Goal: Transaction & Acquisition: Purchase product/service

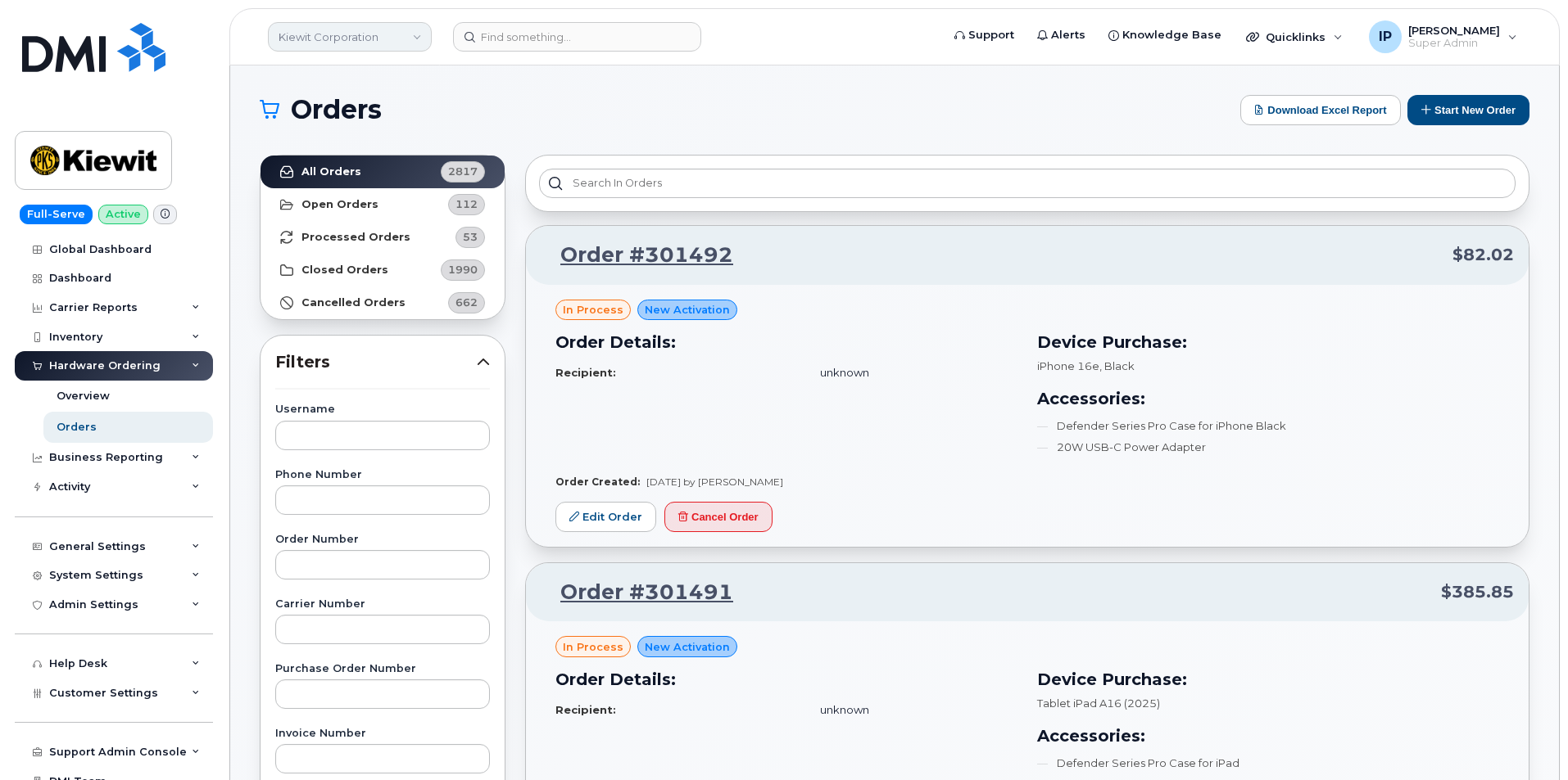
click at [375, 39] on link "Kiewit Corporation" at bounding box center [349, 37] width 164 height 29
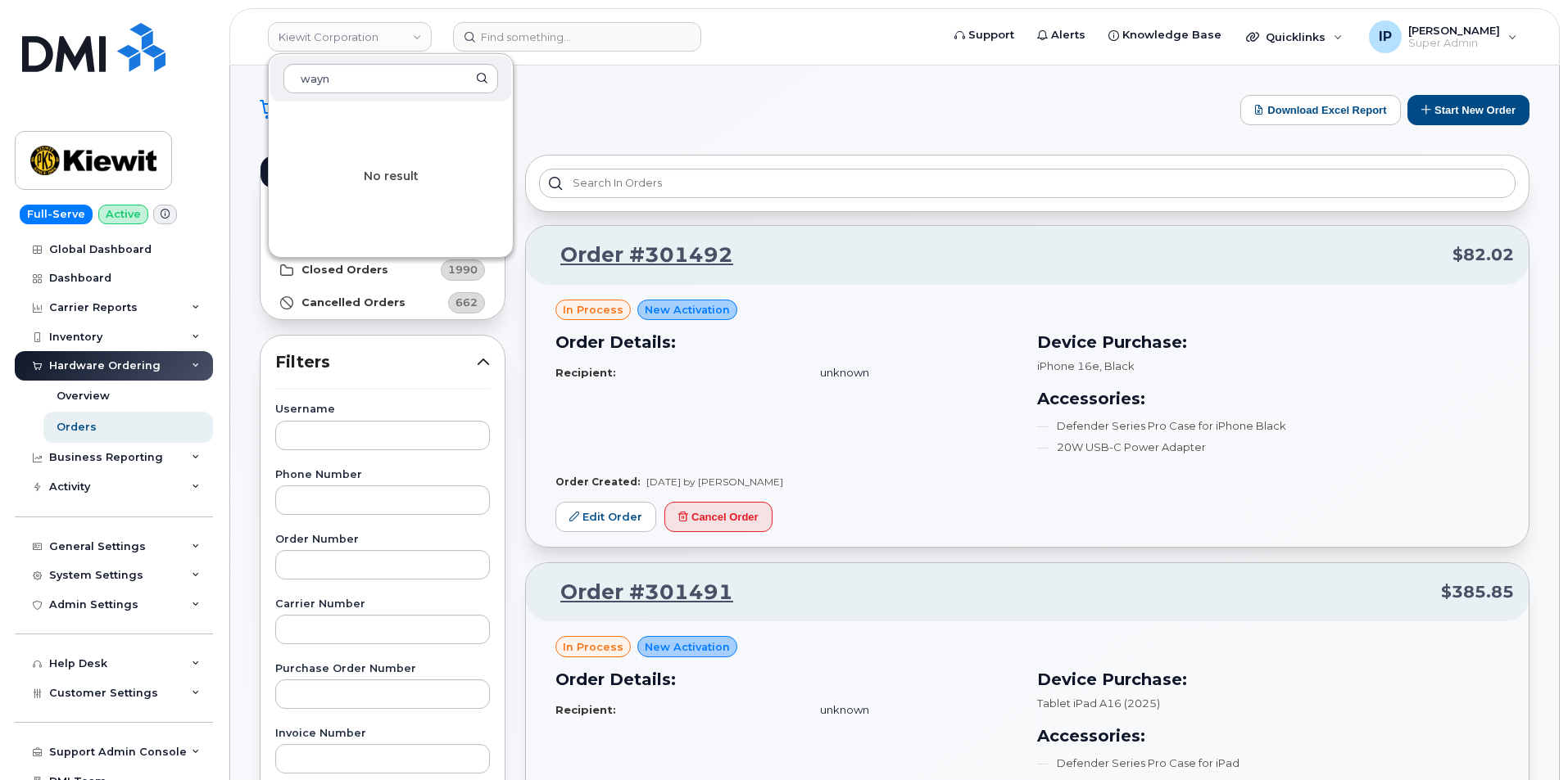
type input "wayn"
click at [111, 51] on img at bounding box center [94, 47] width 144 height 49
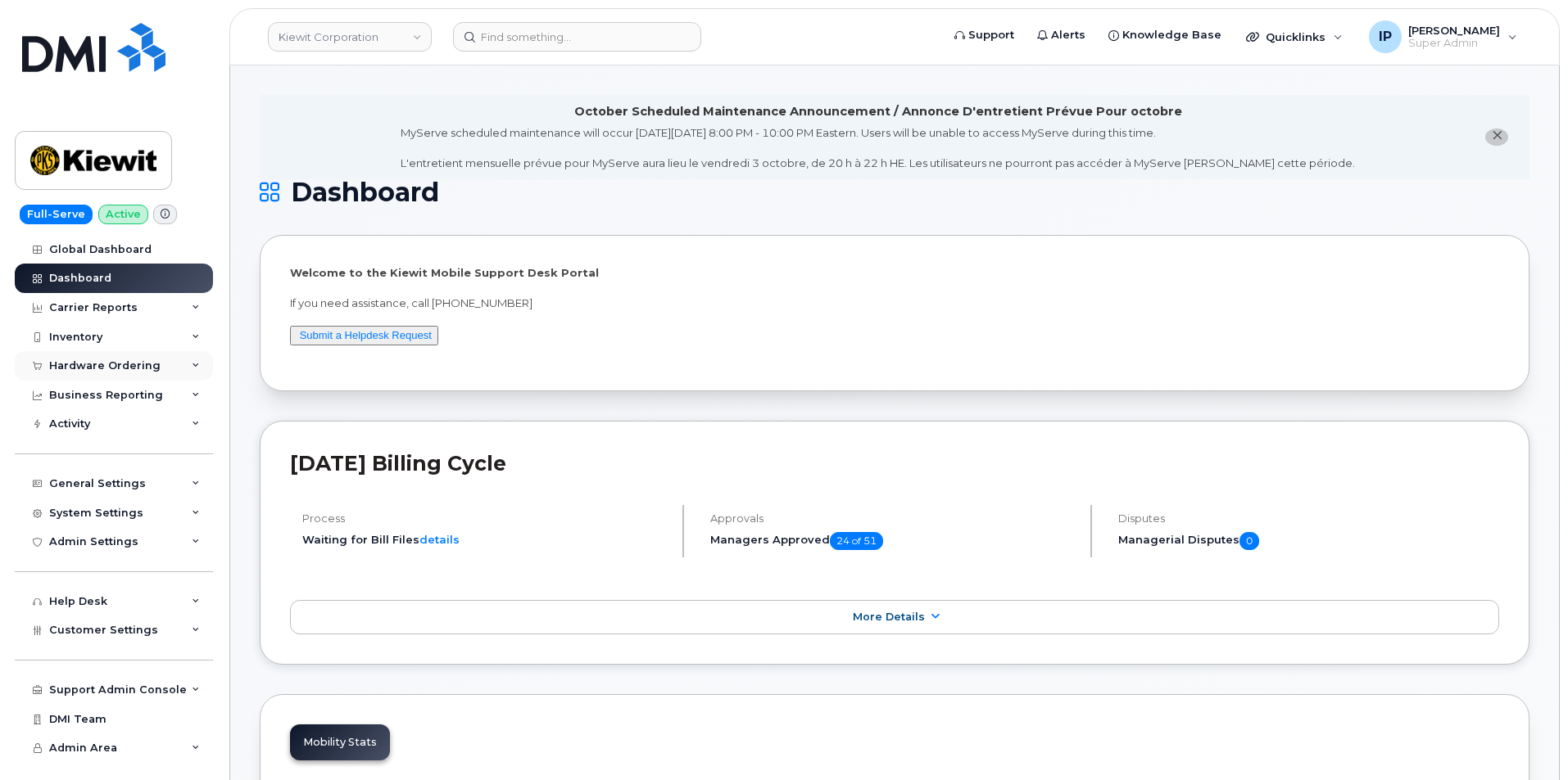
click at [133, 375] on div "Hardware Ordering" at bounding box center [114, 365] width 199 height 29
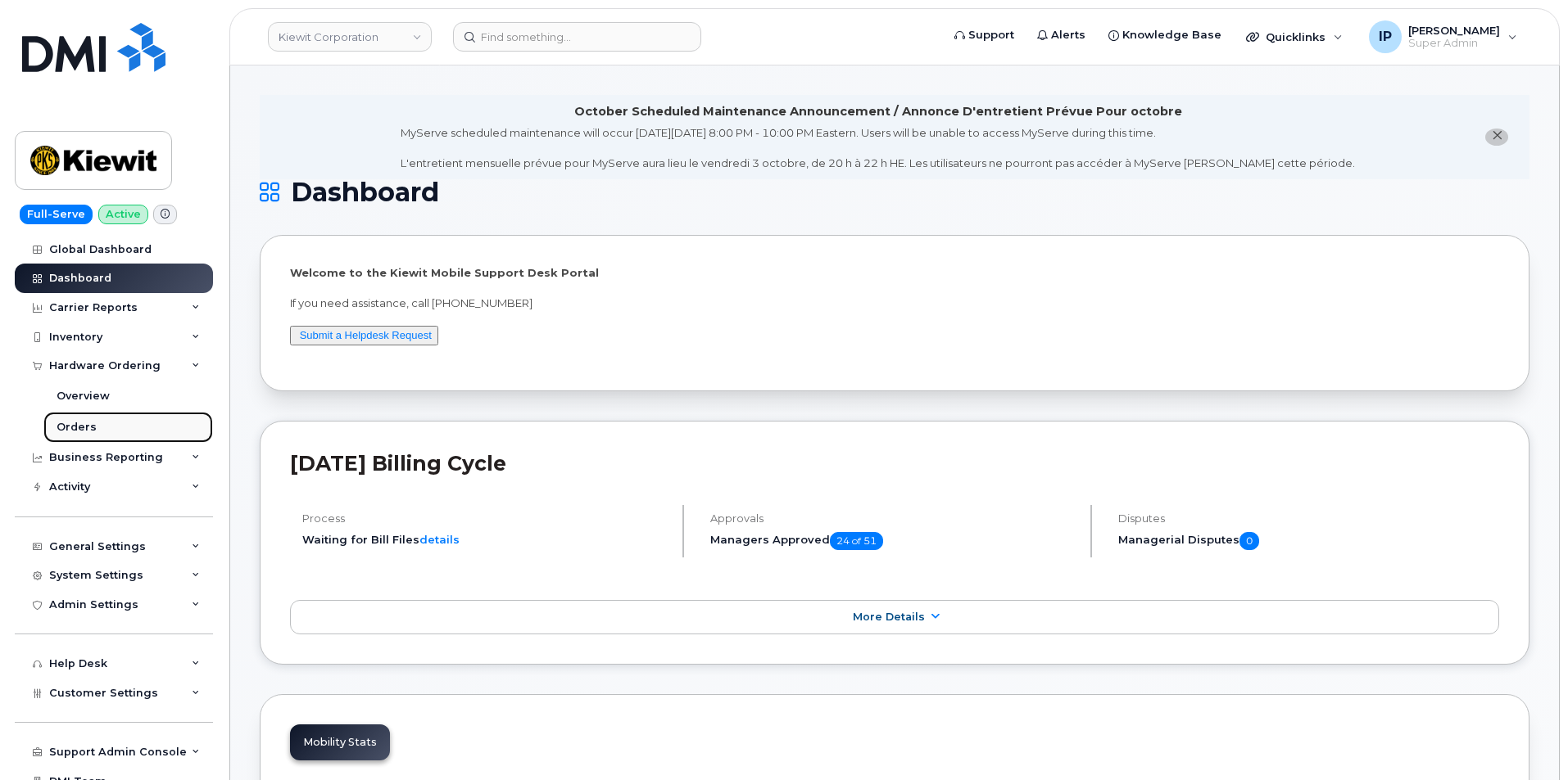
click at [79, 432] on div "Orders" at bounding box center [76, 428] width 40 height 15
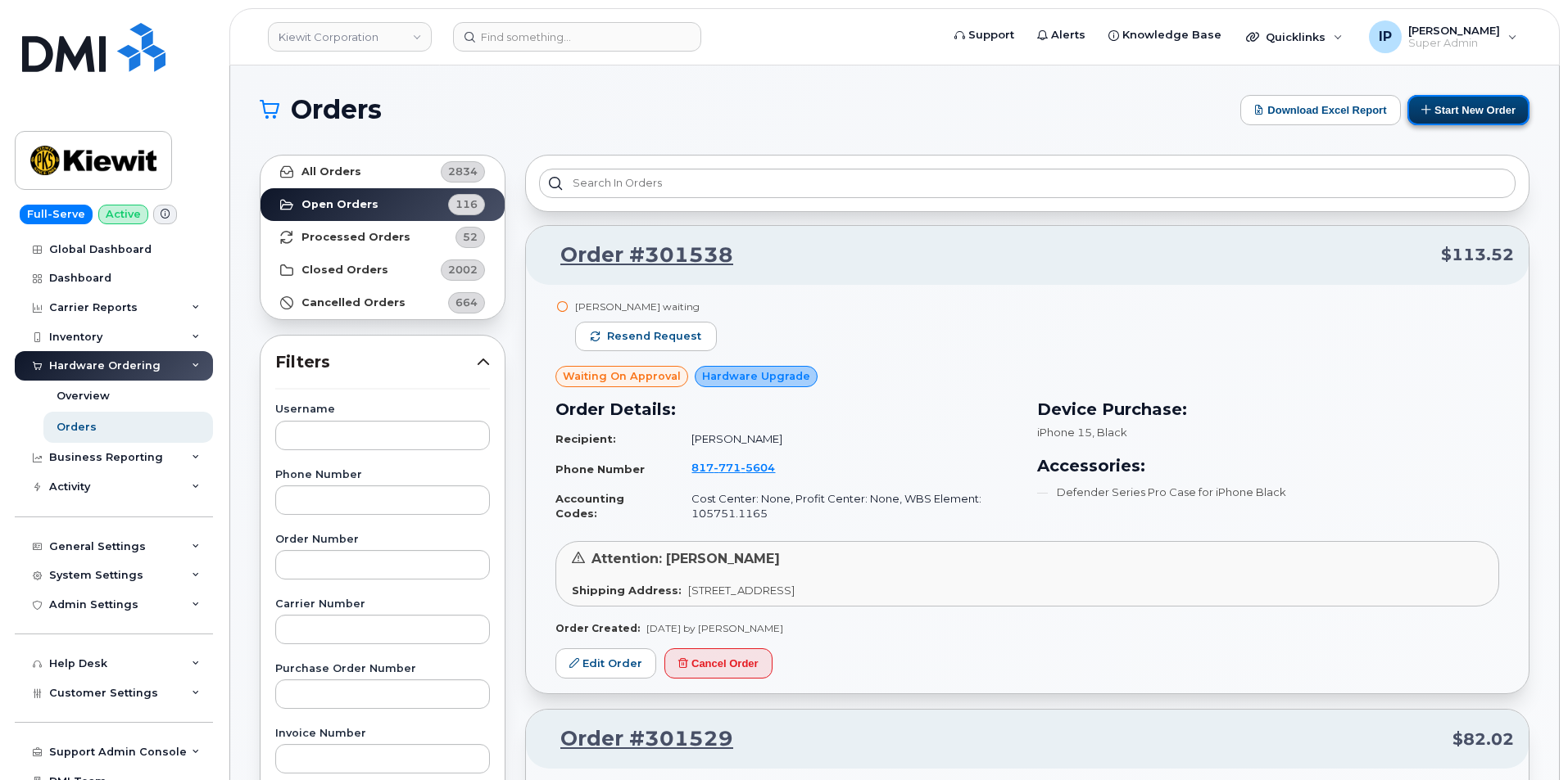
click at [1480, 112] on button "Start New Order" at bounding box center [1468, 110] width 122 height 30
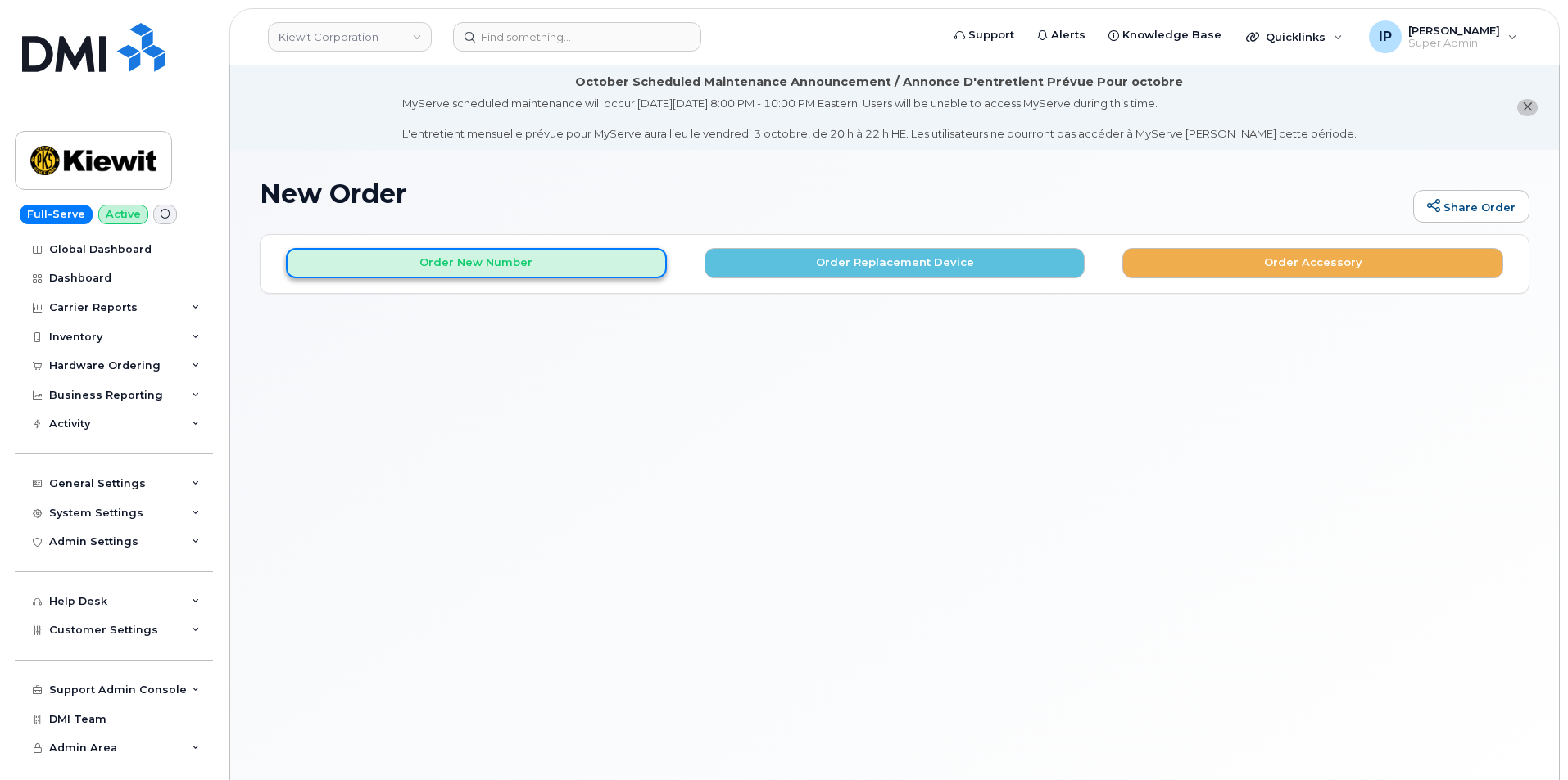
click at [417, 255] on button "Order New Number" at bounding box center [476, 263] width 381 height 30
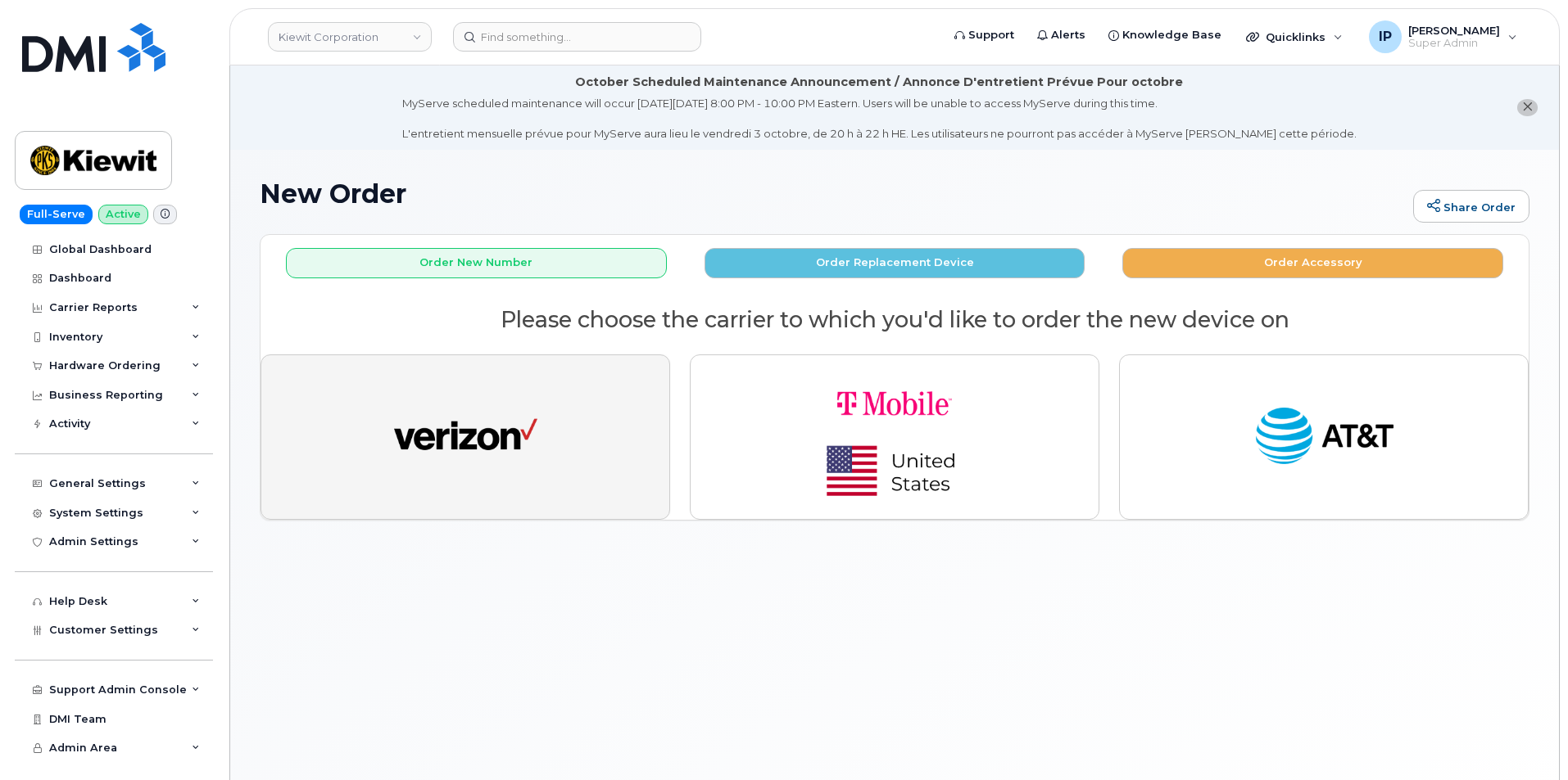
click at [570, 422] on button "button" at bounding box center [465, 437] width 410 height 165
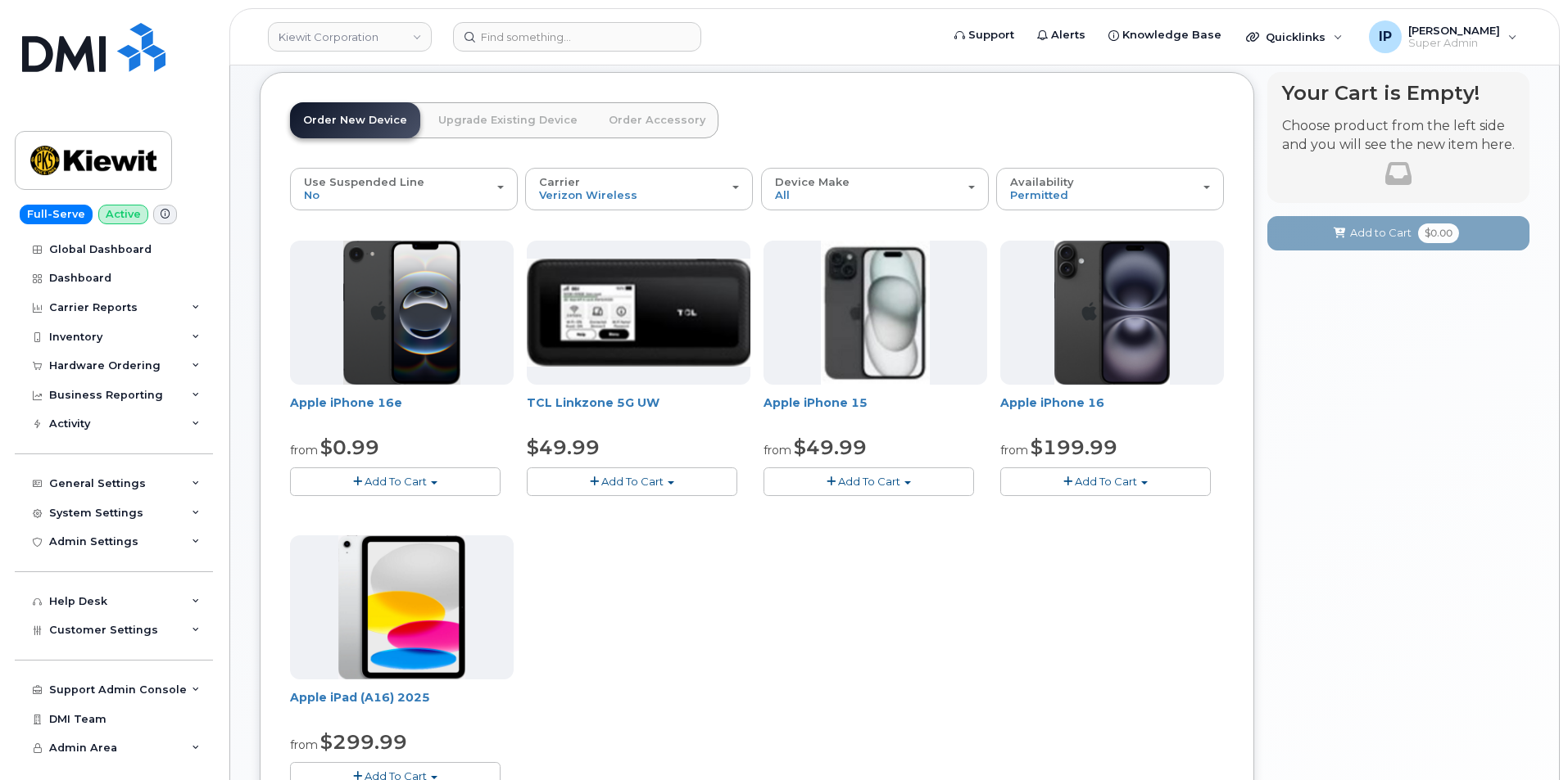
scroll to position [164, 0]
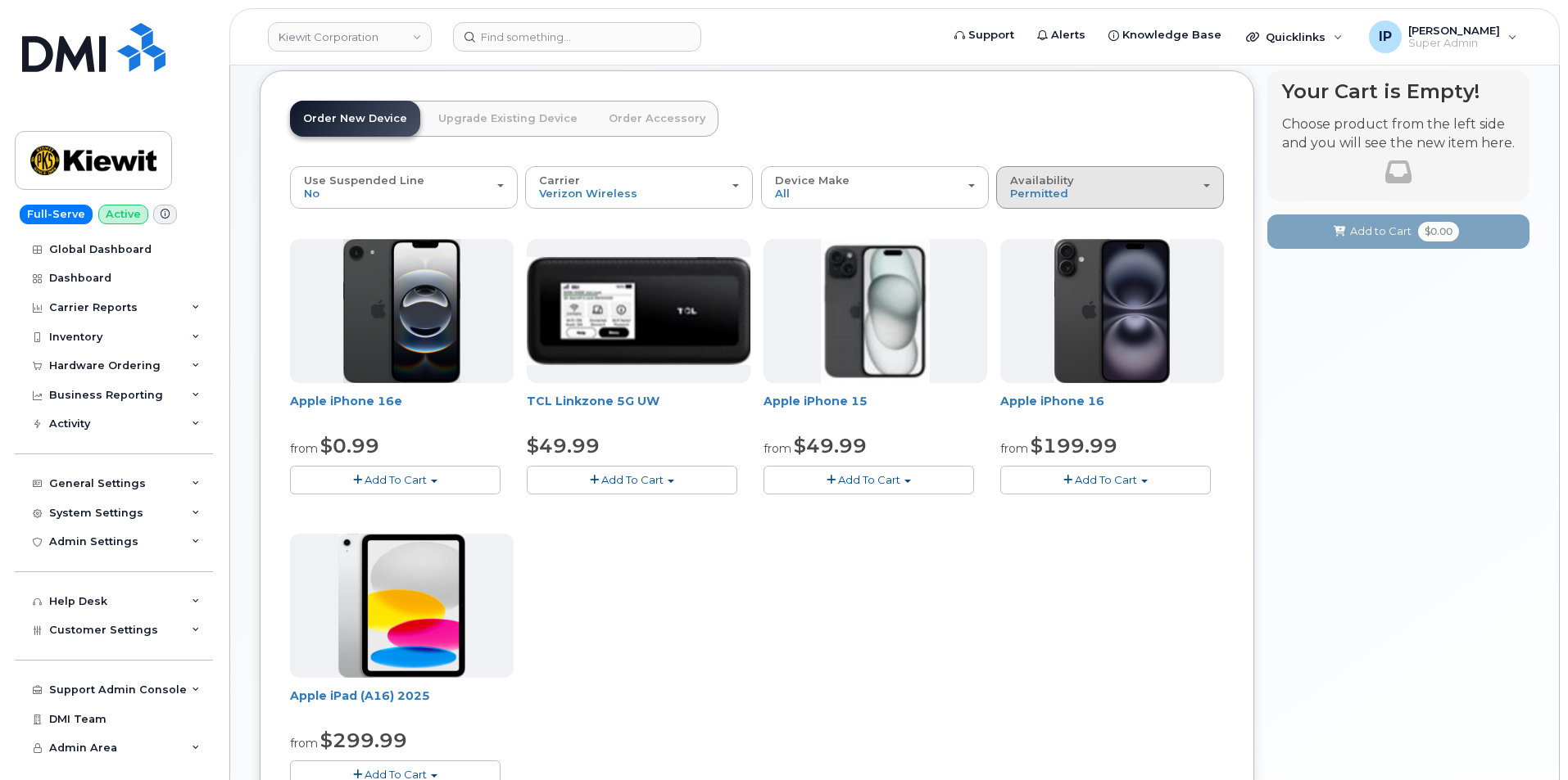
click at [1099, 185] on div "Availability Permitted All" at bounding box center [1109, 187] width 200 height 26
click at [1037, 248] on div "All" at bounding box center [1110, 253] width 219 height 20
click at [1072, 182] on div "Availability Permitted All" at bounding box center [1109, 187] width 200 height 26
click at [1029, 247] on label "All" at bounding box center [1017, 253] width 34 height 20
click at [0, 0] on input "All" at bounding box center [0, 0] width 0 height 0
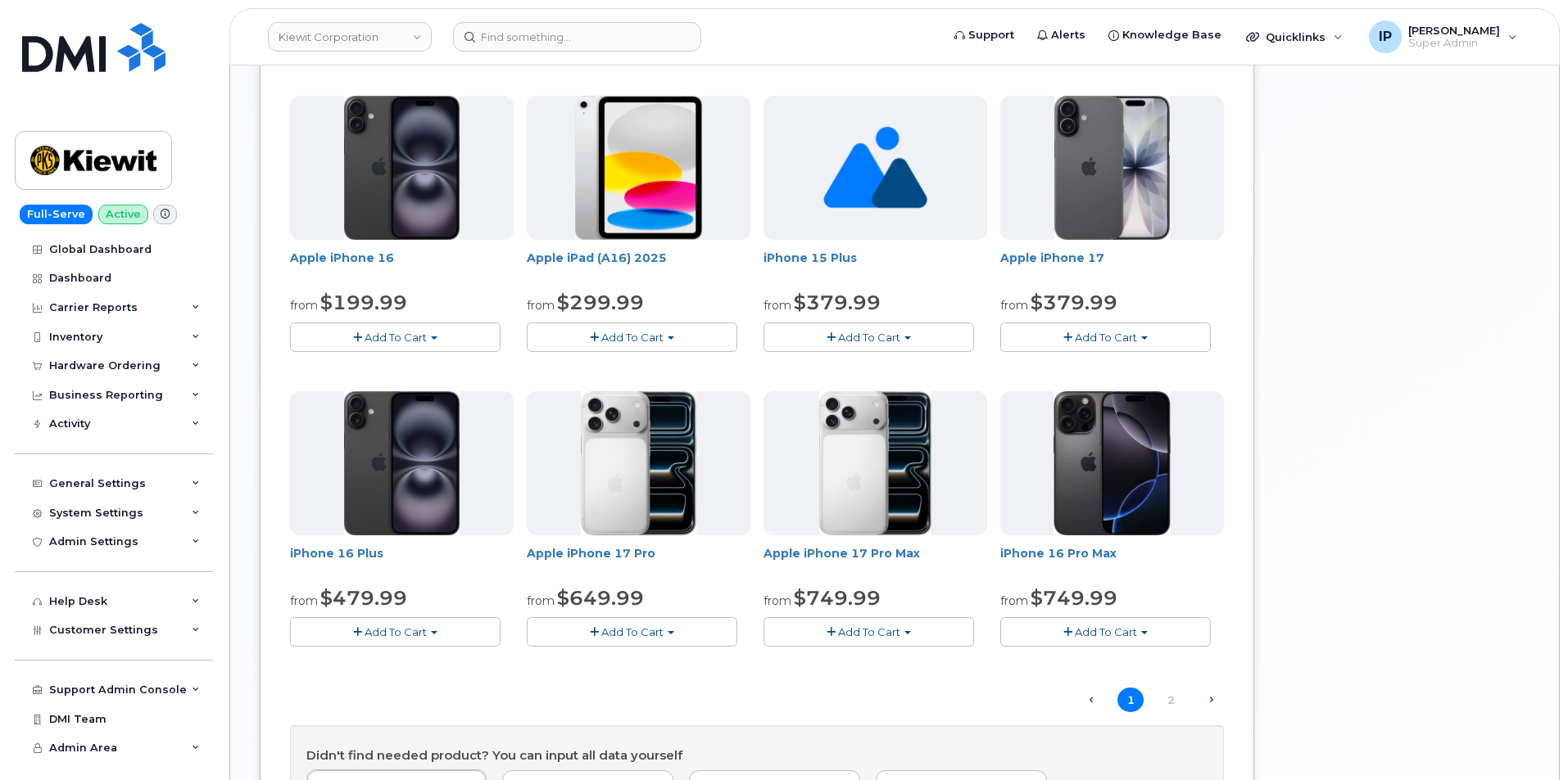
scroll to position [983, 0]
